Goal: Task Accomplishment & Management: Manage account settings

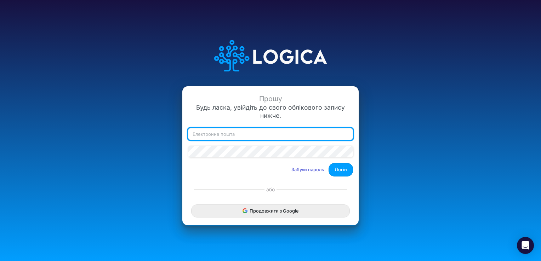
click at [231, 138] on input "email" at bounding box center [270, 134] width 165 height 12
type input "dberezanskyi"
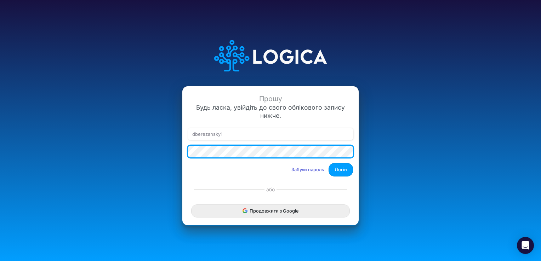
click at [329, 163] on button "Логін" at bounding box center [341, 169] width 24 height 13
